Goal: Obtain resource: Obtain resource

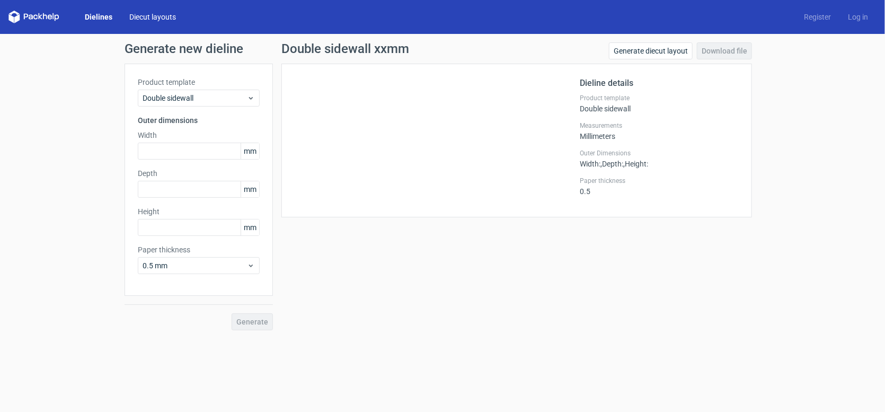
click at [148, 17] on link "Diecut layouts" at bounding box center [153, 17] width 64 height 11
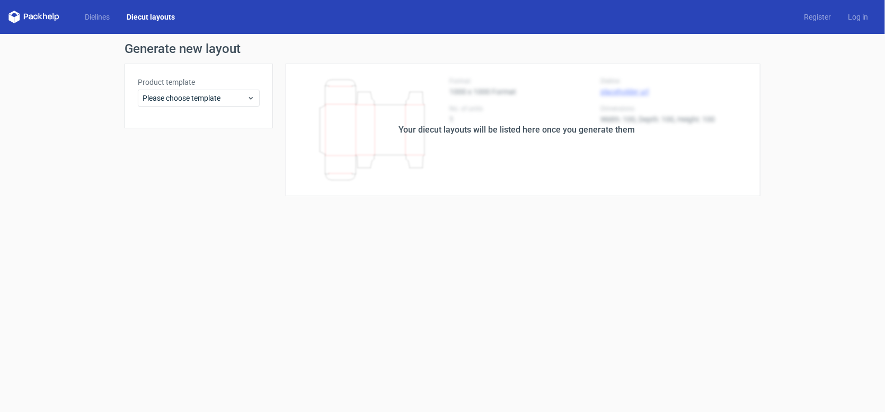
click at [144, 17] on link "Diecut layouts" at bounding box center [150, 17] width 65 height 11
click at [92, 16] on link "Dielines" at bounding box center [97, 17] width 42 height 11
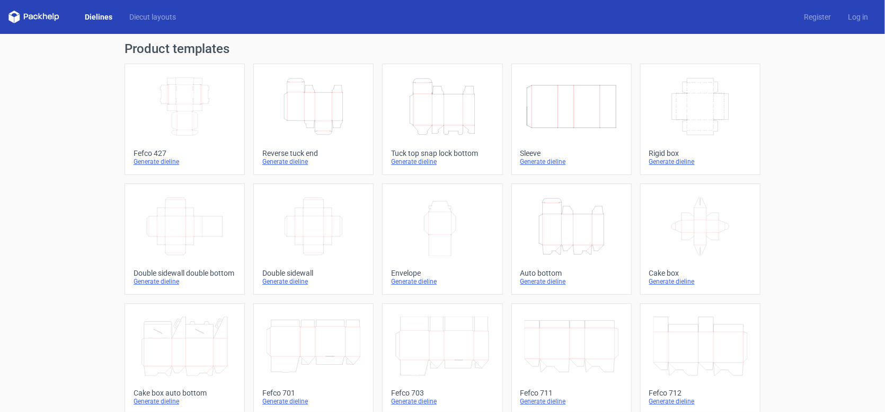
click at [314, 219] on icon "Width Depth Height" at bounding box center [314, 226] width 94 height 59
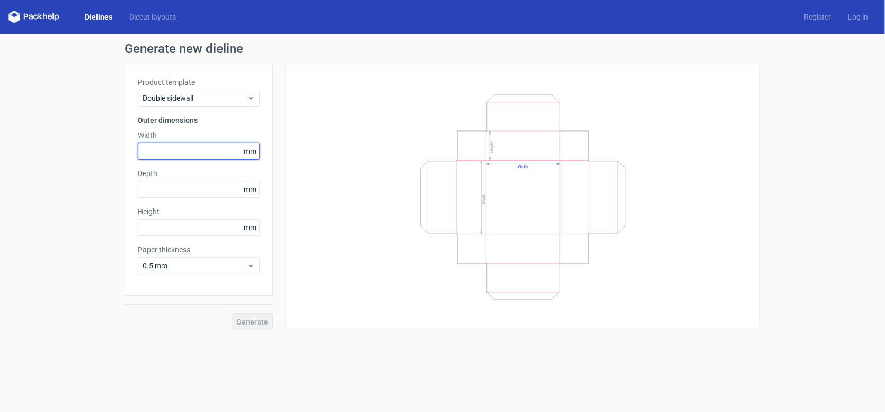
click at [174, 150] on input "text" at bounding box center [199, 151] width 122 height 17
type input "105"
type input "155"
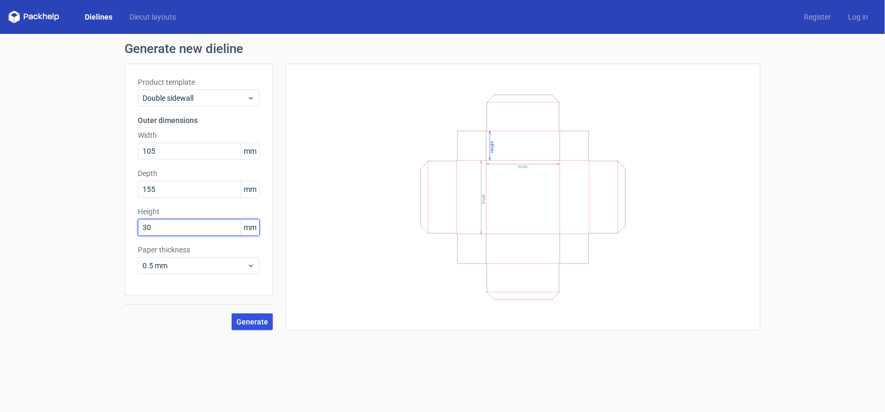
type input "30"
click at [263, 321] on span "Generate" at bounding box center [252, 321] width 32 height 7
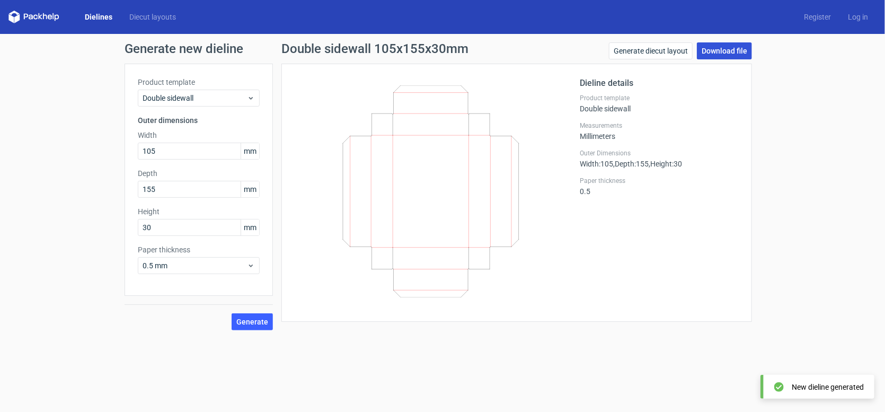
click at [714, 50] on link "Download file" at bounding box center [724, 50] width 55 height 17
click at [148, 17] on link "Diecut layouts" at bounding box center [153, 17] width 64 height 11
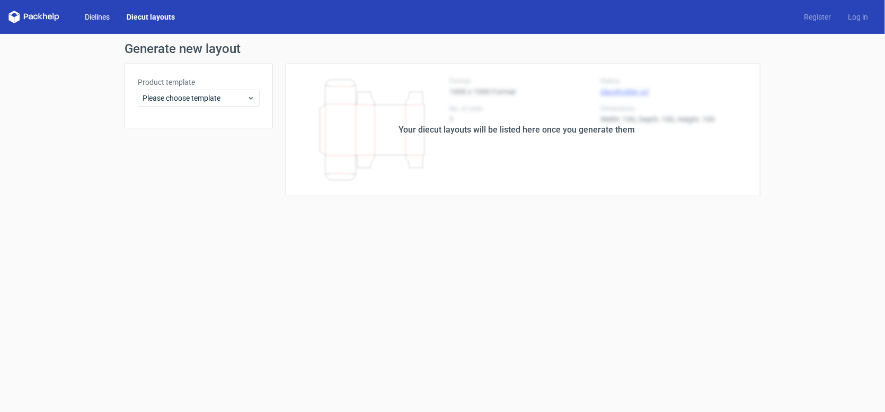
click at [112, 17] on link "Dielines" at bounding box center [97, 17] width 42 height 11
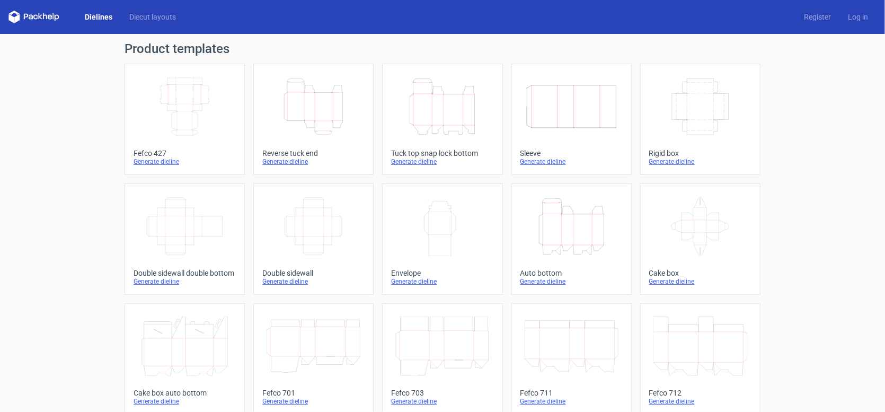
click at [314, 91] on icon "Height Depth Width" at bounding box center [314, 106] width 94 height 59
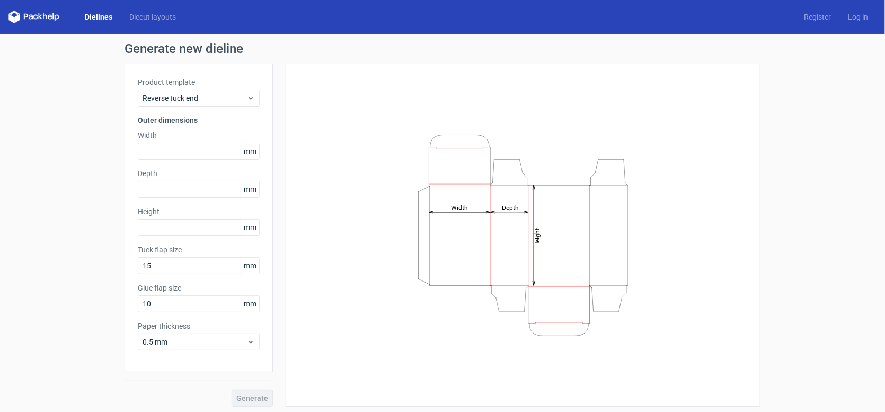
click at [167, 141] on div "Width mm" at bounding box center [199, 145] width 122 height 30
click at [167, 148] on input "text" at bounding box center [199, 151] width 122 height 17
type input "105"
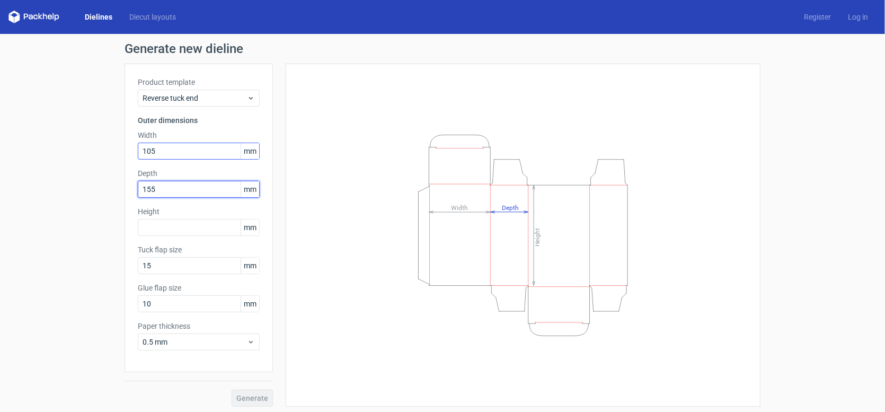
type input "155"
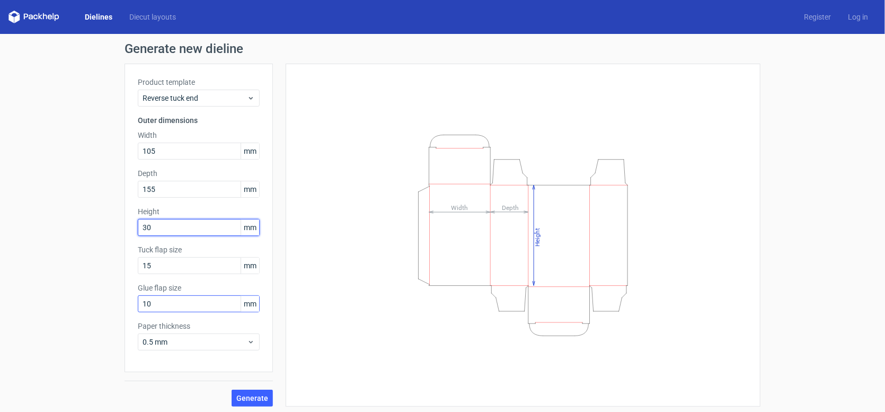
type input "30"
drag, startPoint x: 157, startPoint y: 302, endPoint x: 119, endPoint y: 303, distance: 38.2
click at [119, 303] on div "Generate new dieline Product template Reverse tuck end Outer dimensions Width 1…" at bounding box center [442, 224] width 885 height 381
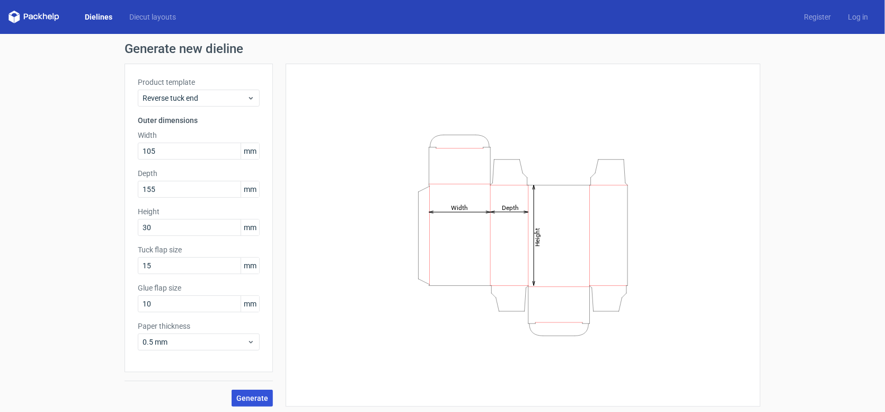
click at [245, 396] on span "Generate" at bounding box center [252, 397] width 32 height 7
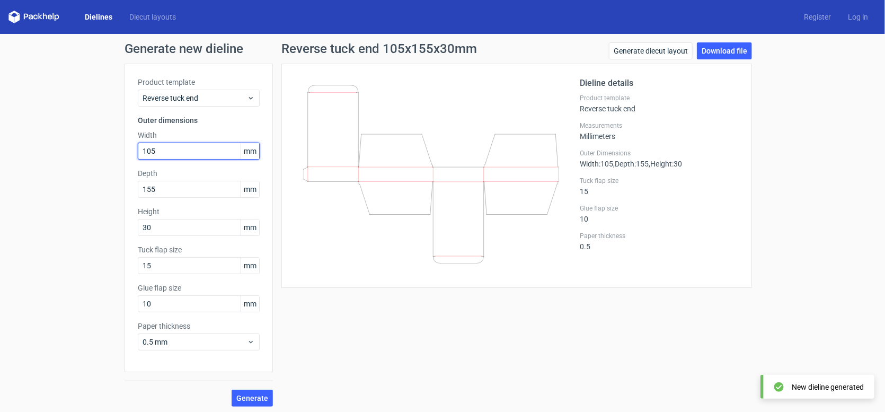
drag, startPoint x: 158, startPoint y: 153, endPoint x: 130, endPoint y: 152, distance: 28.1
click at [130, 152] on div "Product template Reverse tuck end Outer dimensions Width 105 mm Depth 155 mm He…" at bounding box center [199, 218] width 148 height 308
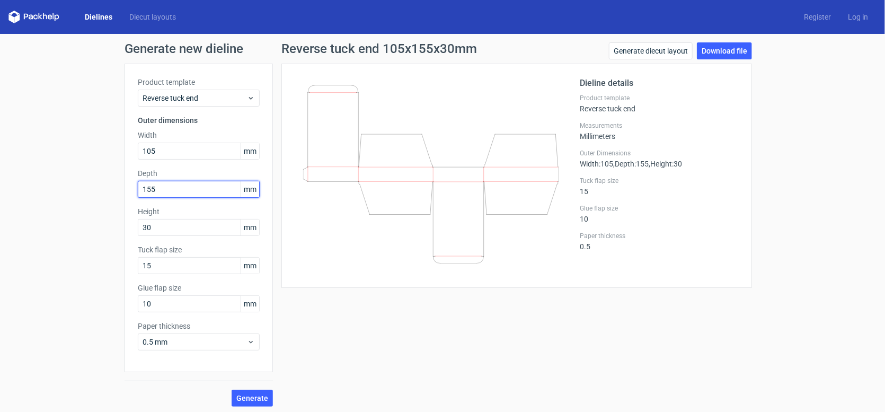
drag, startPoint x: 163, startPoint y: 192, endPoint x: 124, endPoint y: 189, distance: 39.3
click at [125, 189] on div "Product template Reverse tuck end Outer dimensions Width 105 mm Depth 155 mm He…" at bounding box center [199, 218] width 148 height 308
type input "30"
drag, startPoint x: 159, startPoint y: 226, endPoint x: 125, endPoint y: 226, distance: 33.9
click at [125, 226] on div "Product template Reverse tuck end Outer dimensions Width 105 mm Depth 30 mm Hei…" at bounding box center [199, 218] width 148 height 308
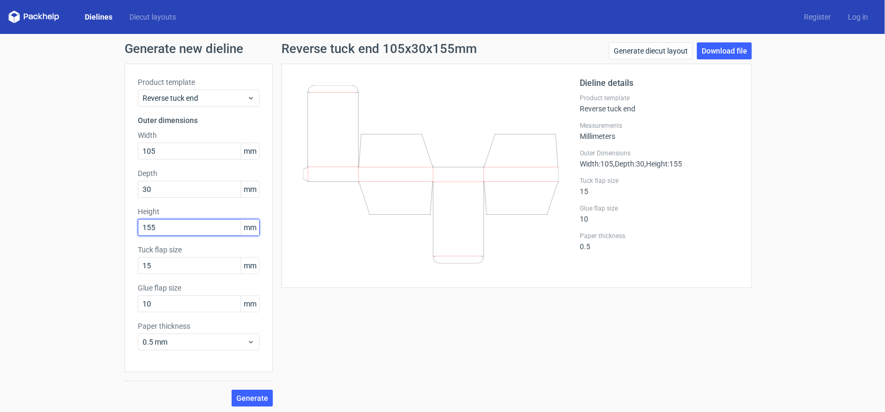
type input "155"
click at [232, 390] on button "Generate" at bounding box center [252, 398] width 41 height 17
drag, startPoint x: 162, startPoint y: 304, endPoint x: 103, endPoint y: 304, distance: 58.8
click at [103, 304] on div "Generate new dieline Product template Reverse tuck end Outer dimensions Width 1…" at bounding box center [442, 224] width 885 height 381
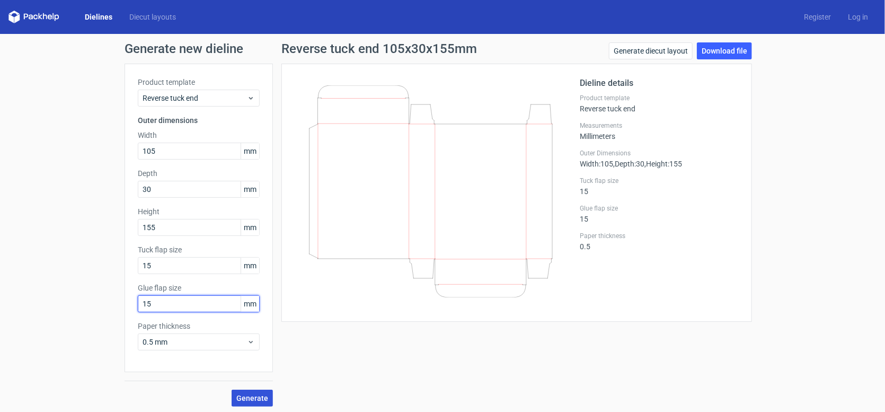
type input "15"
click at [249, 394] on span "Generate" at bounding box center [252, 397] width 32 height 7
click at [712, 51] on link "Download file" at bounding box center [724, 50] width 55 height 17
click at [134, 13] on link "Diecut layouts" at bounding box center [153, 17] width 64 height 11
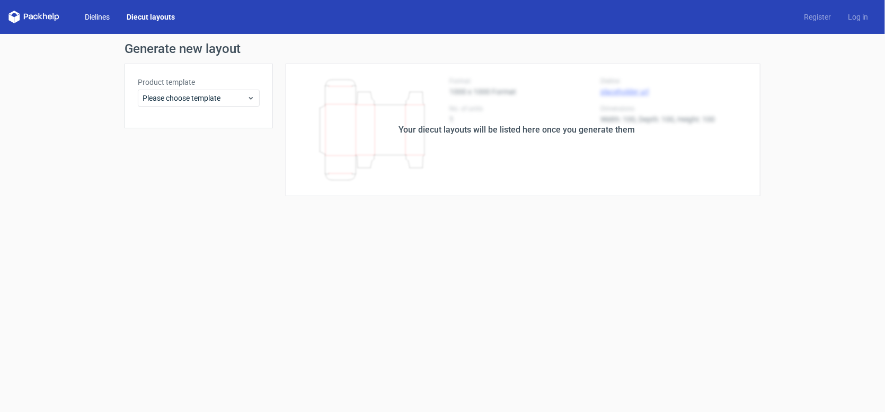
click at [100, 17] on link "Dielines" at bounding box center [97, 17] width 42 height 11
